Goal: Transaction & Acquisition: Purchase product/service

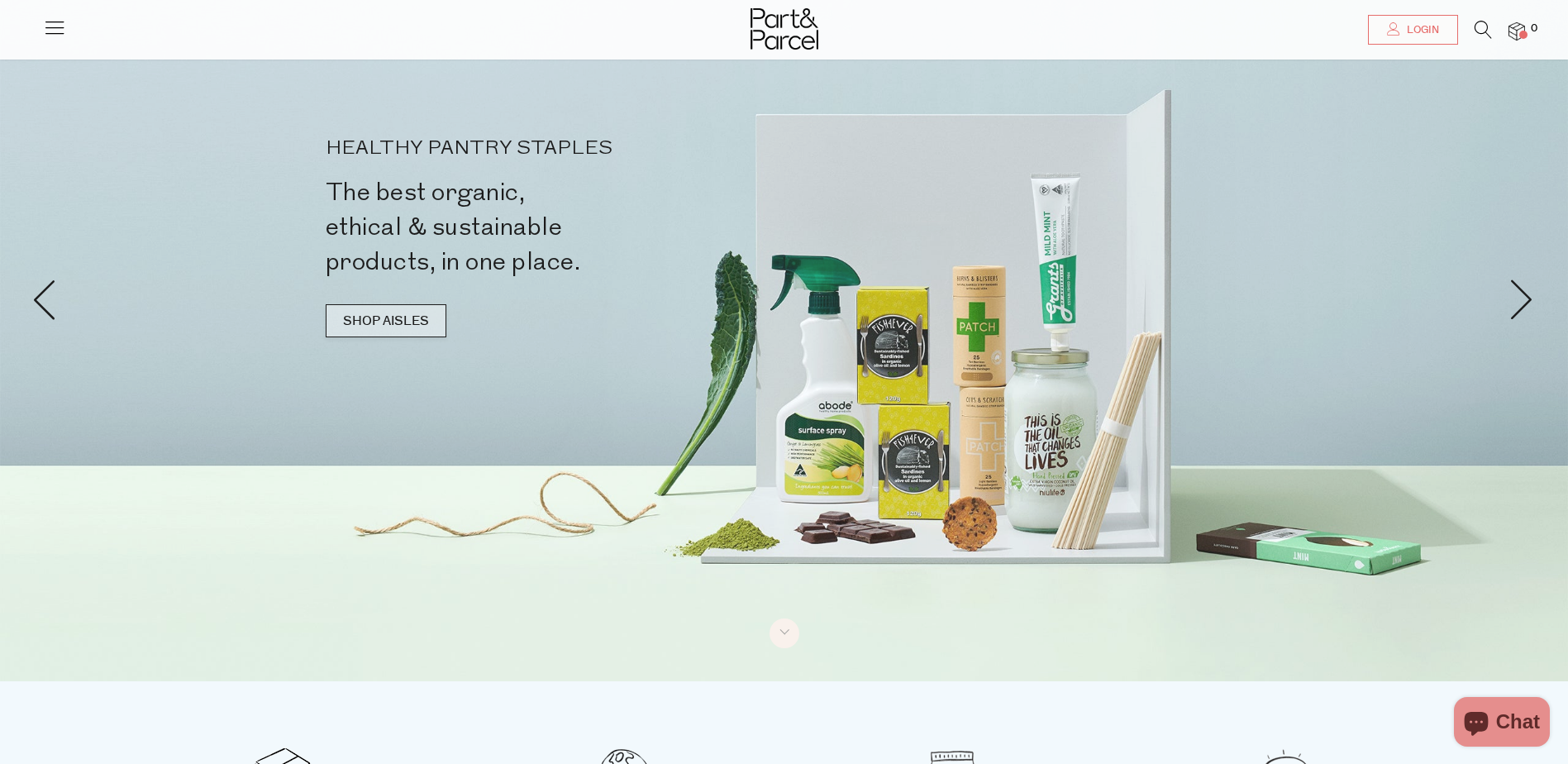
click at [416, 315] on link "SHOP AISLES" at bounding box center [386, 320] width 121 height 33
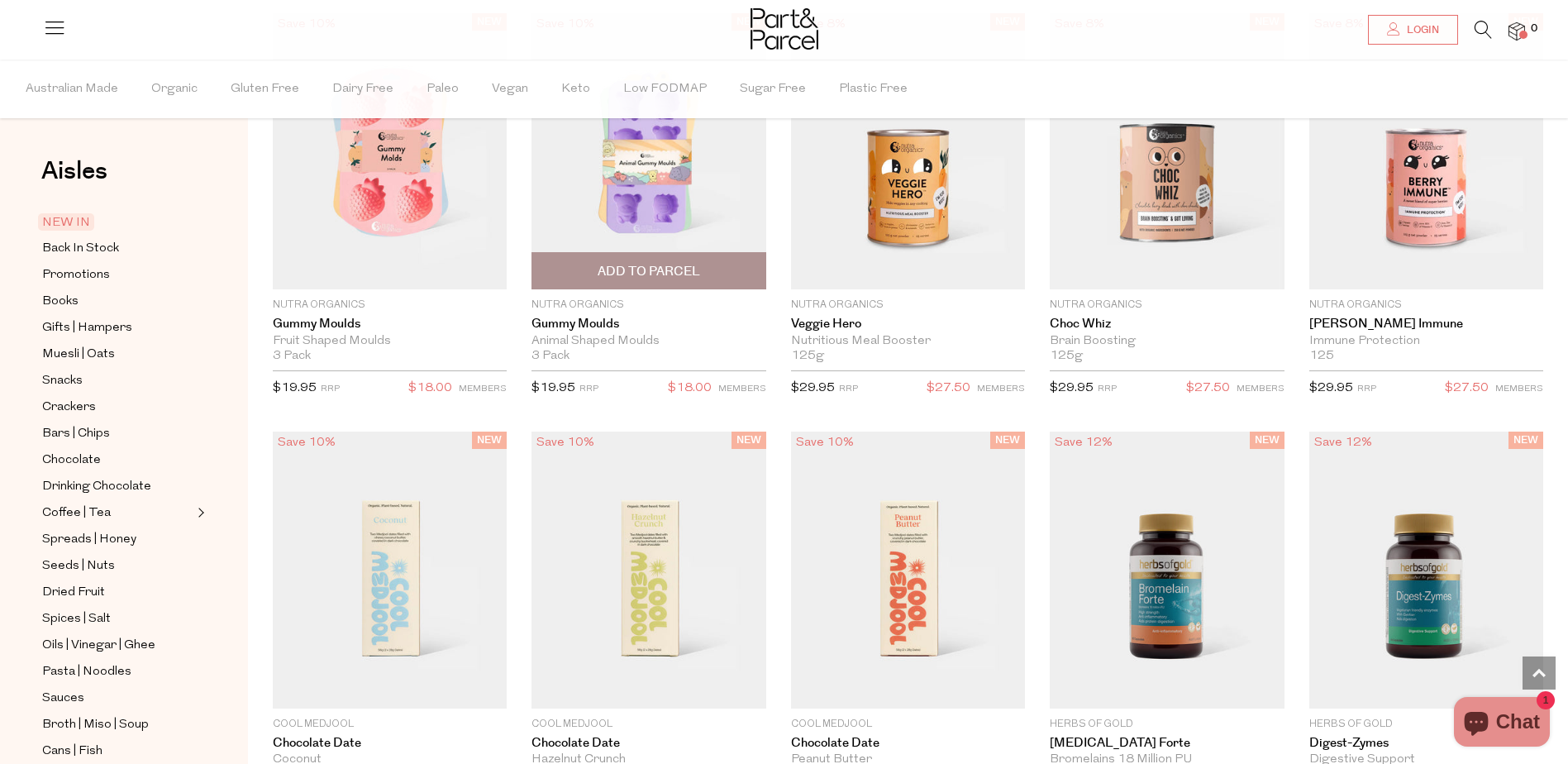
scroll to position [1749, 0]
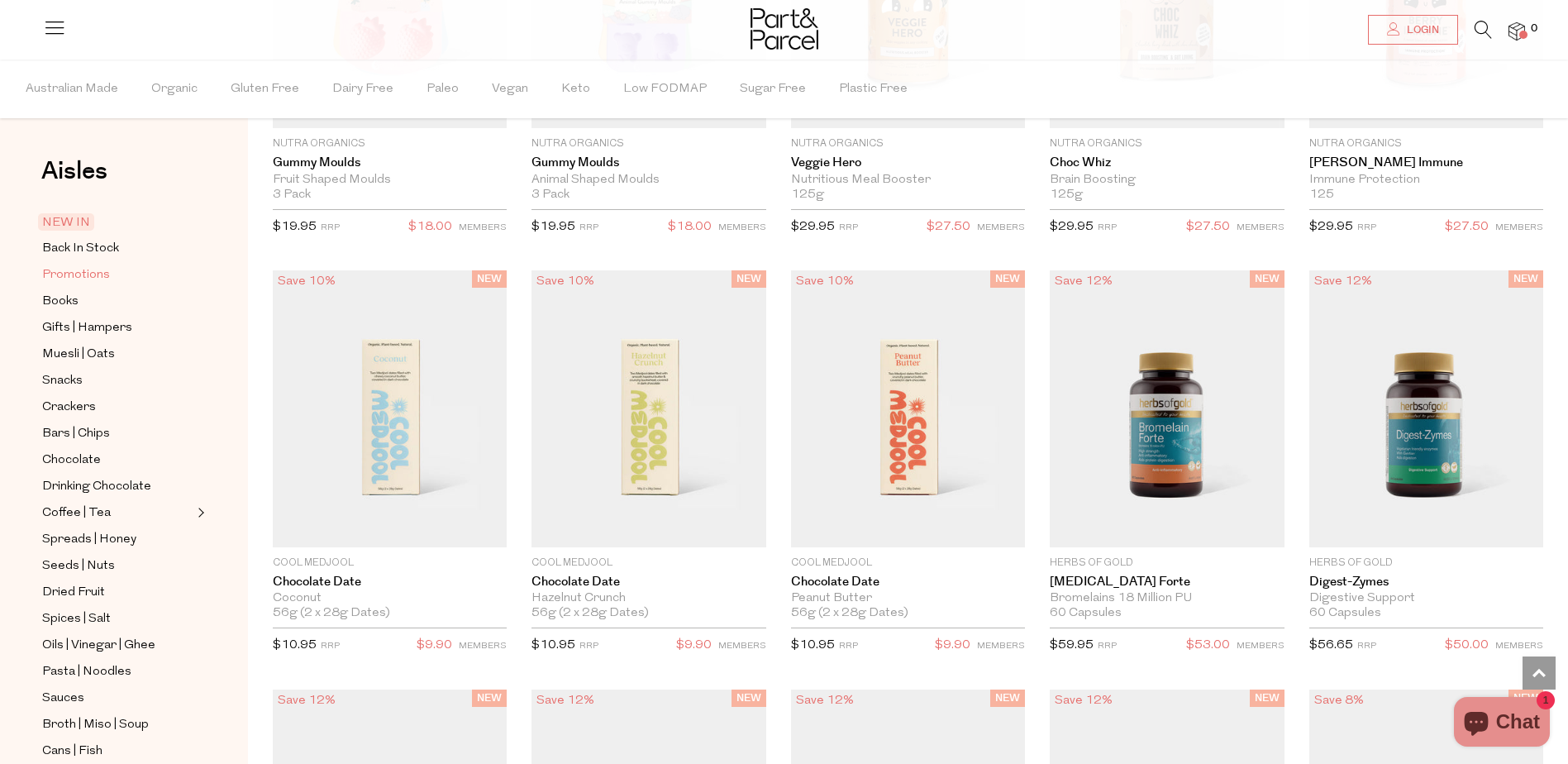
click at [92, 276] on span "Promotions" at bounding box center [76, 275] width 68 height 20
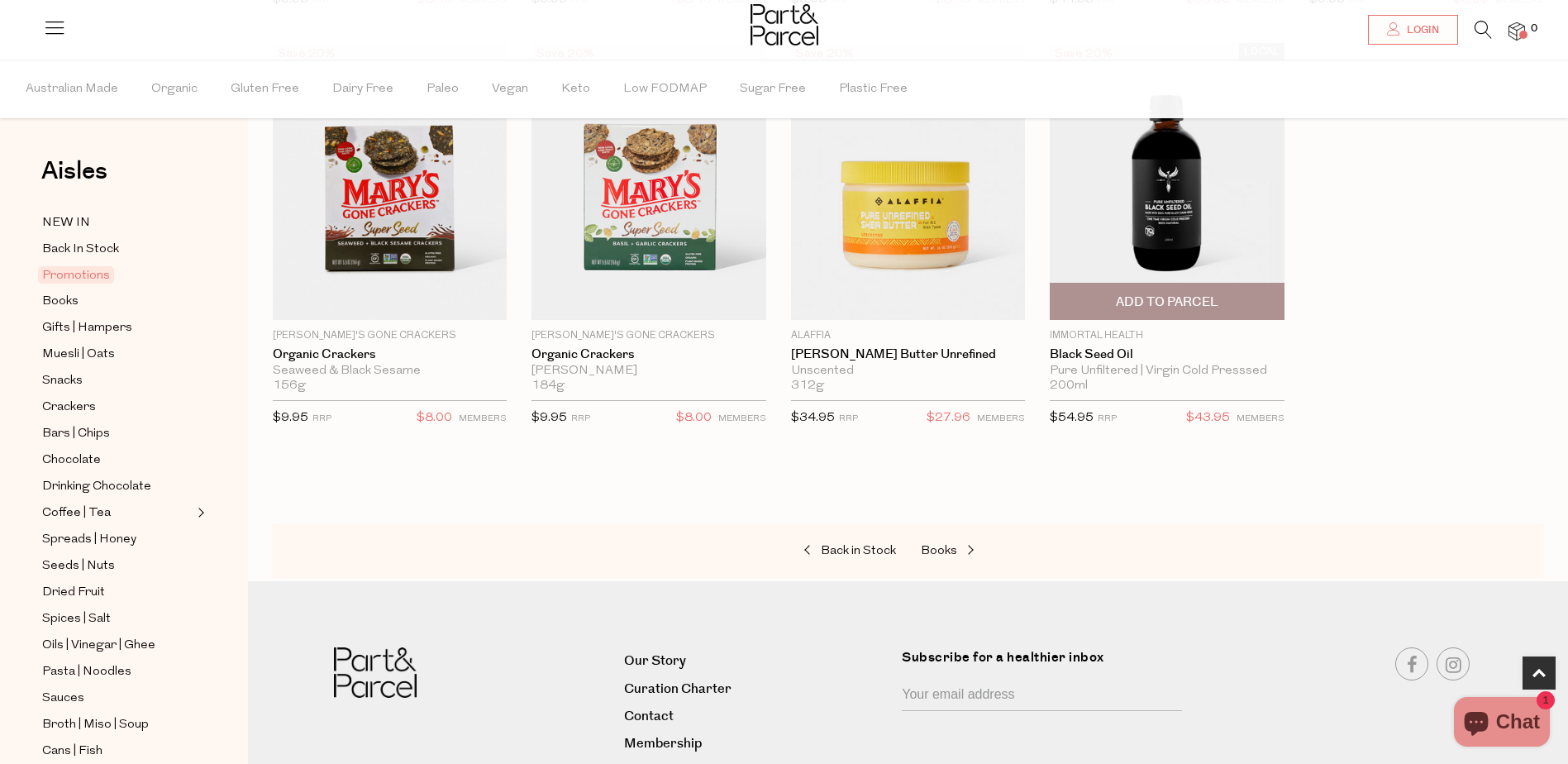
scroll to position [709, 0]
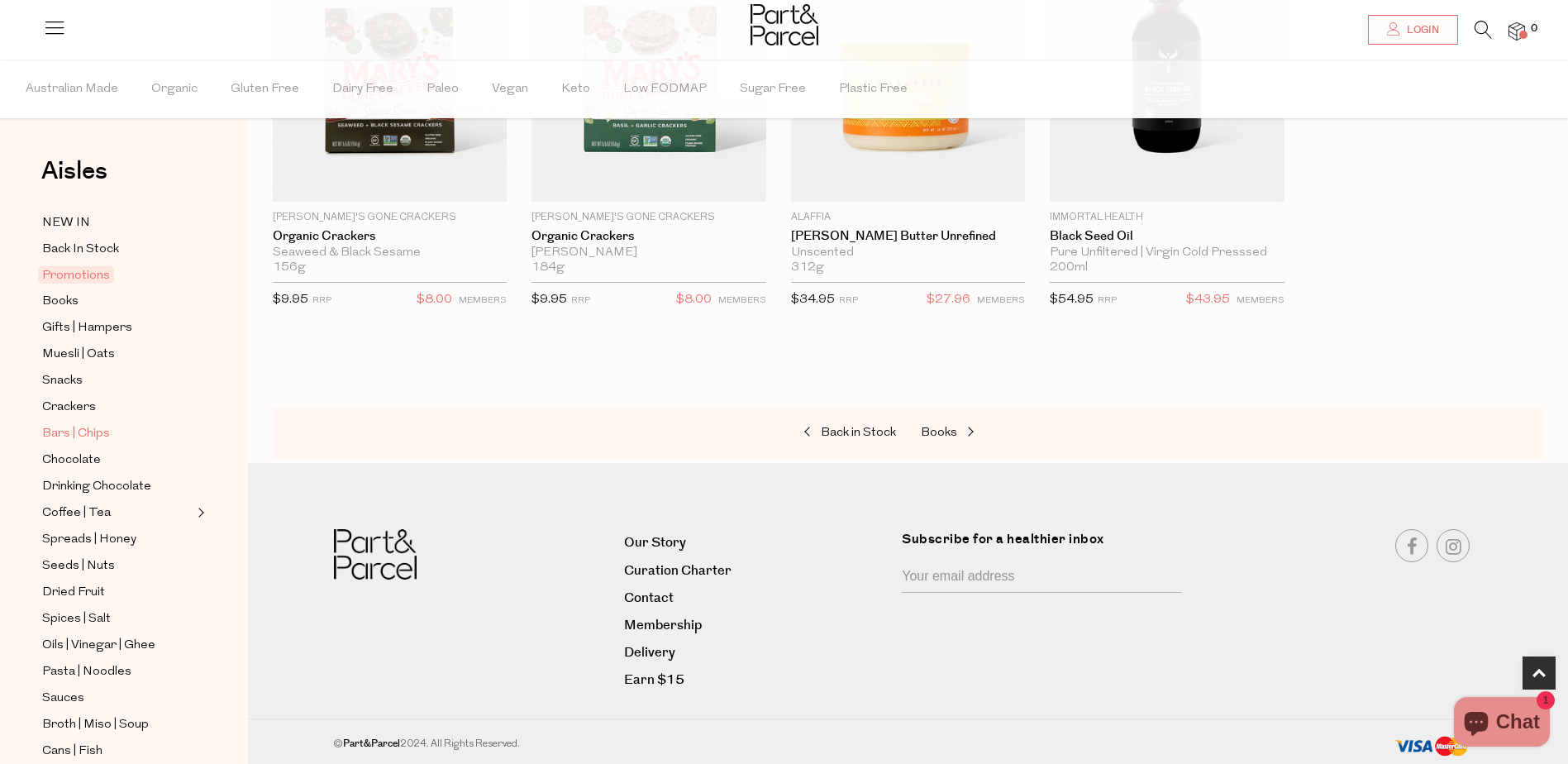
click at [98, 426] on span "Bars | Chips" at bounding box center [76, 434] width 68 height 20
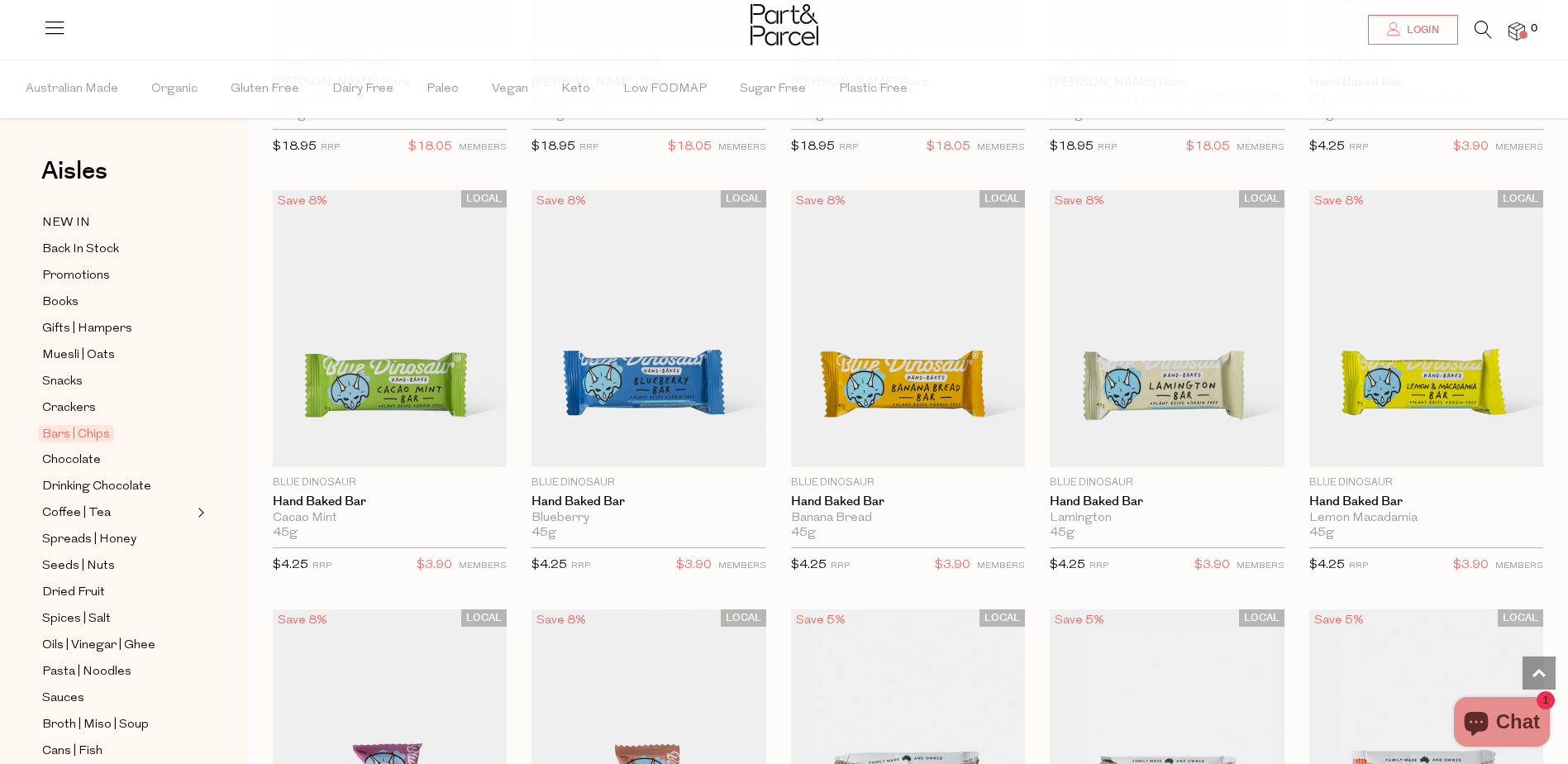
scroll to position [2727, 0]
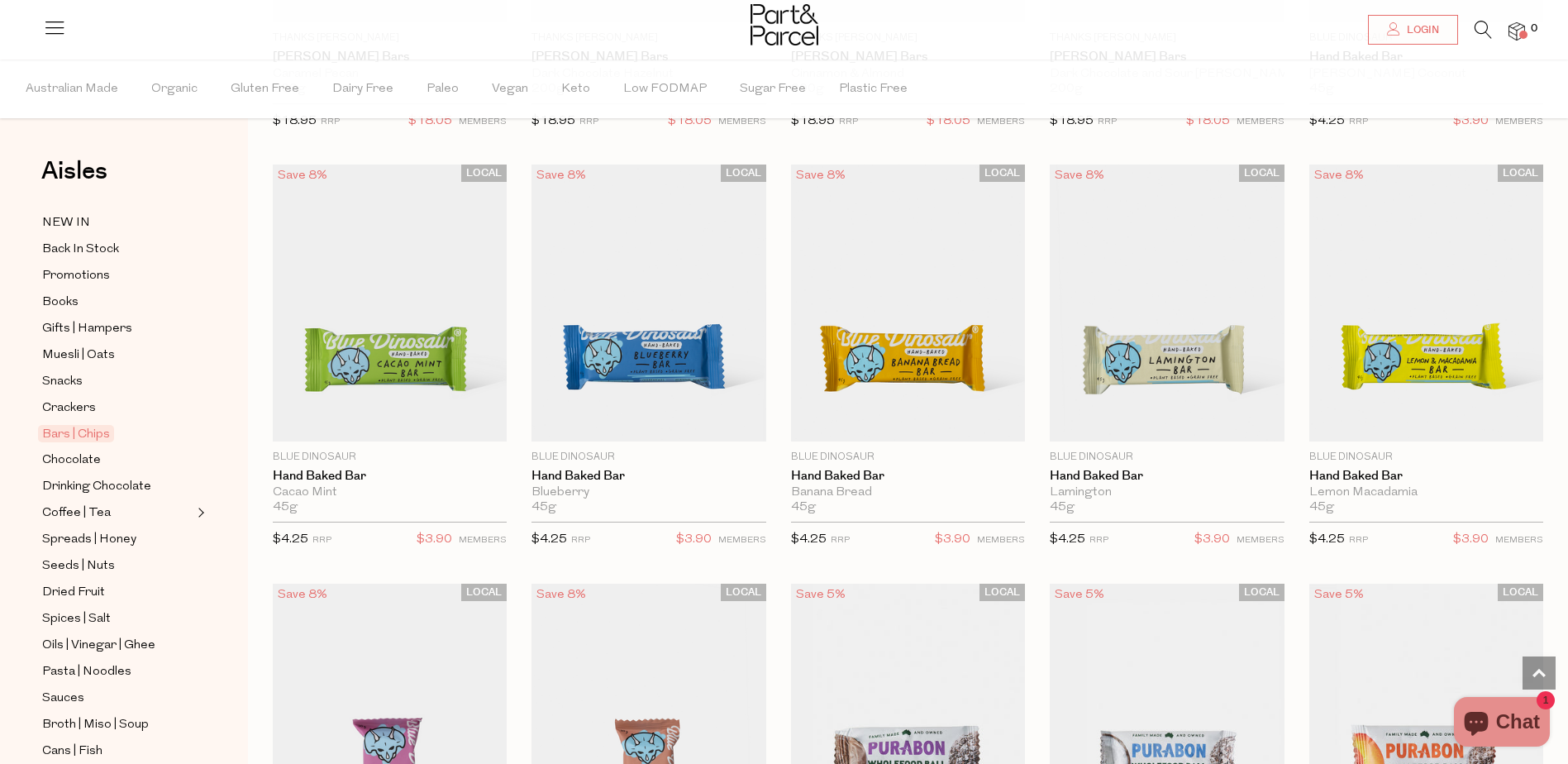
scroll to position [1984, 0]
